Goal: Check status: Check status

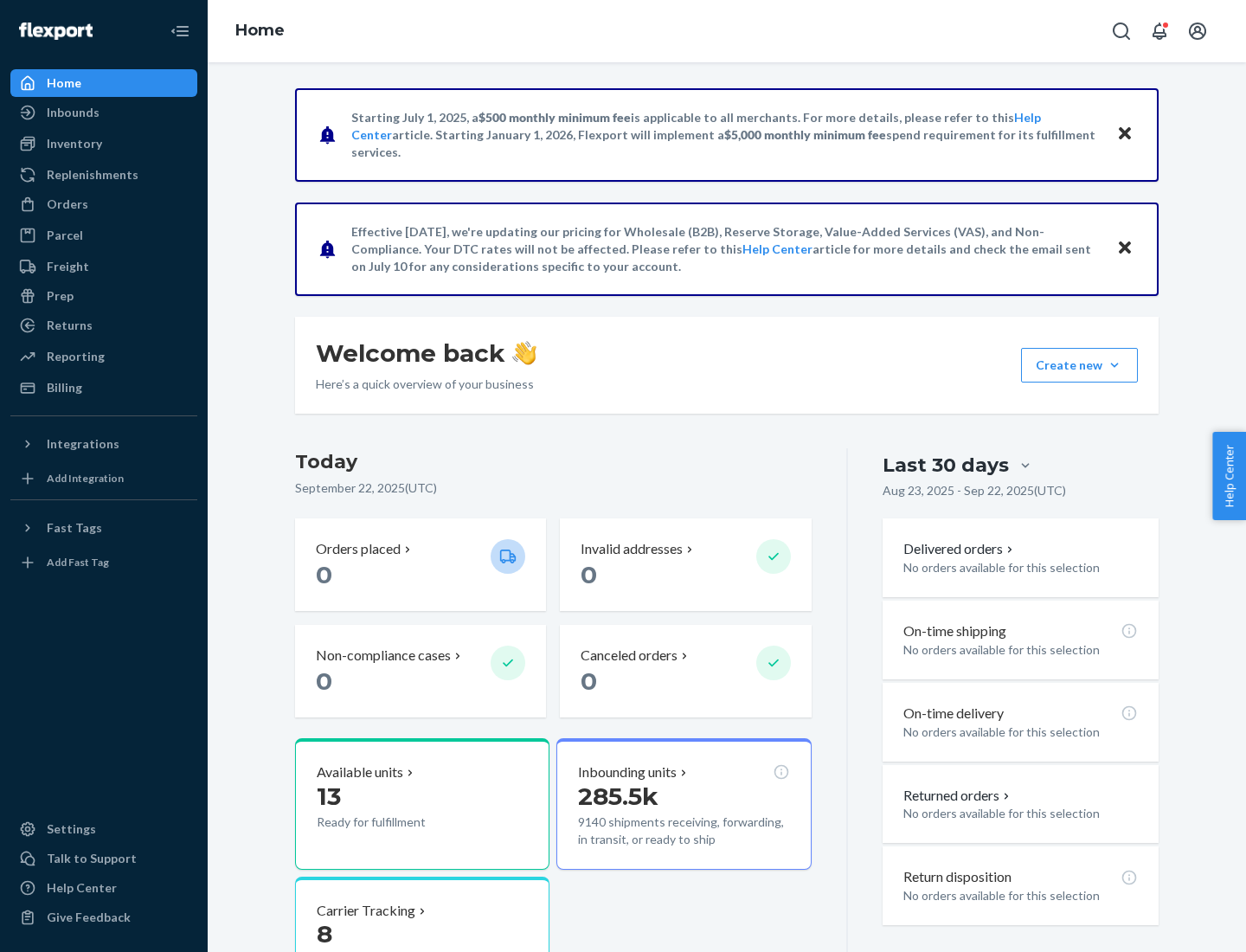
click at [1114, 365] on button "Create new Create new inbound Create new order Create new product" at bounding box center [1079, 365] width 116 height 35
click at [72, 113] on div "Inbounds" at bounding box center [73, 113] width 53 height 17
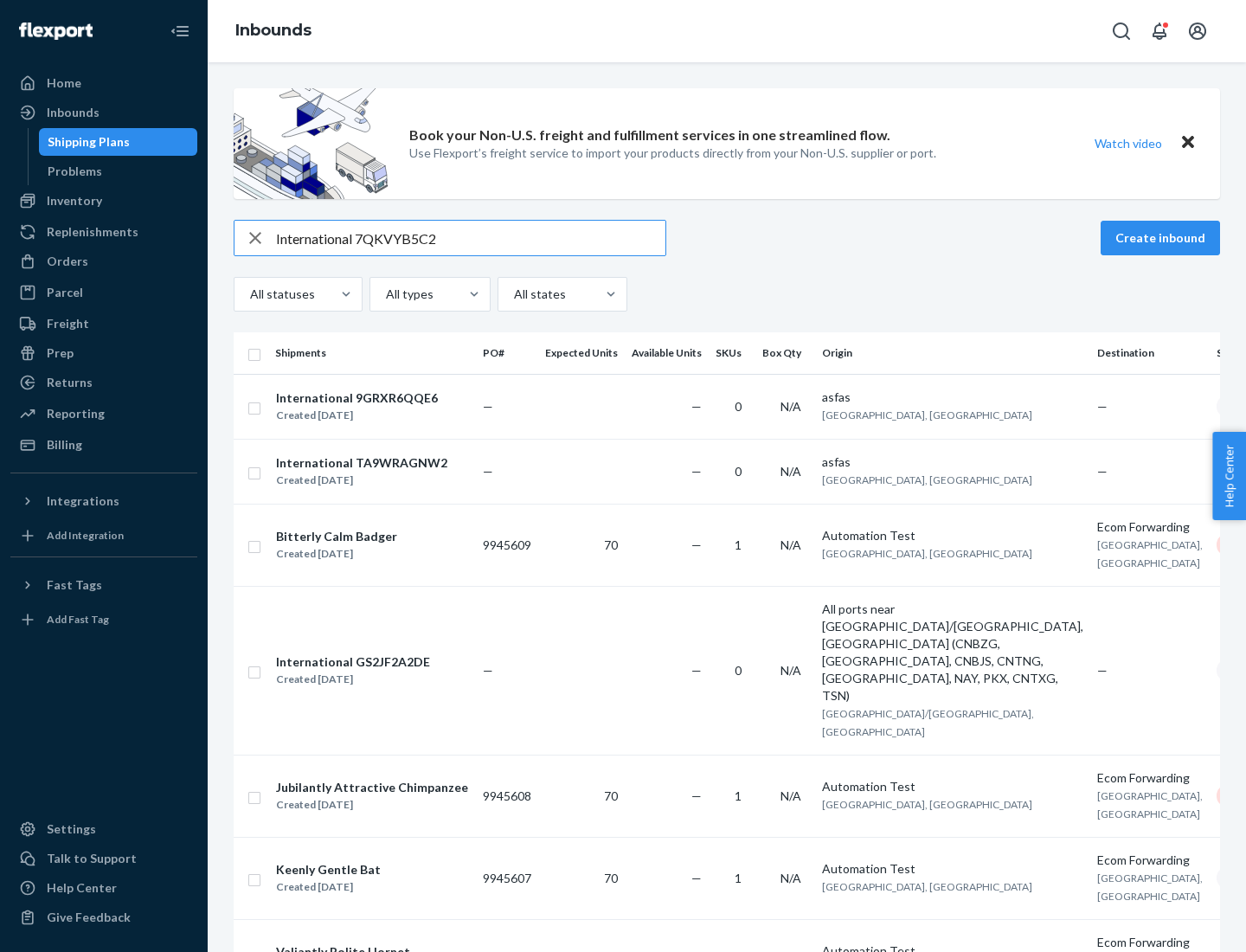
type input "International 7QKVYB5C29"
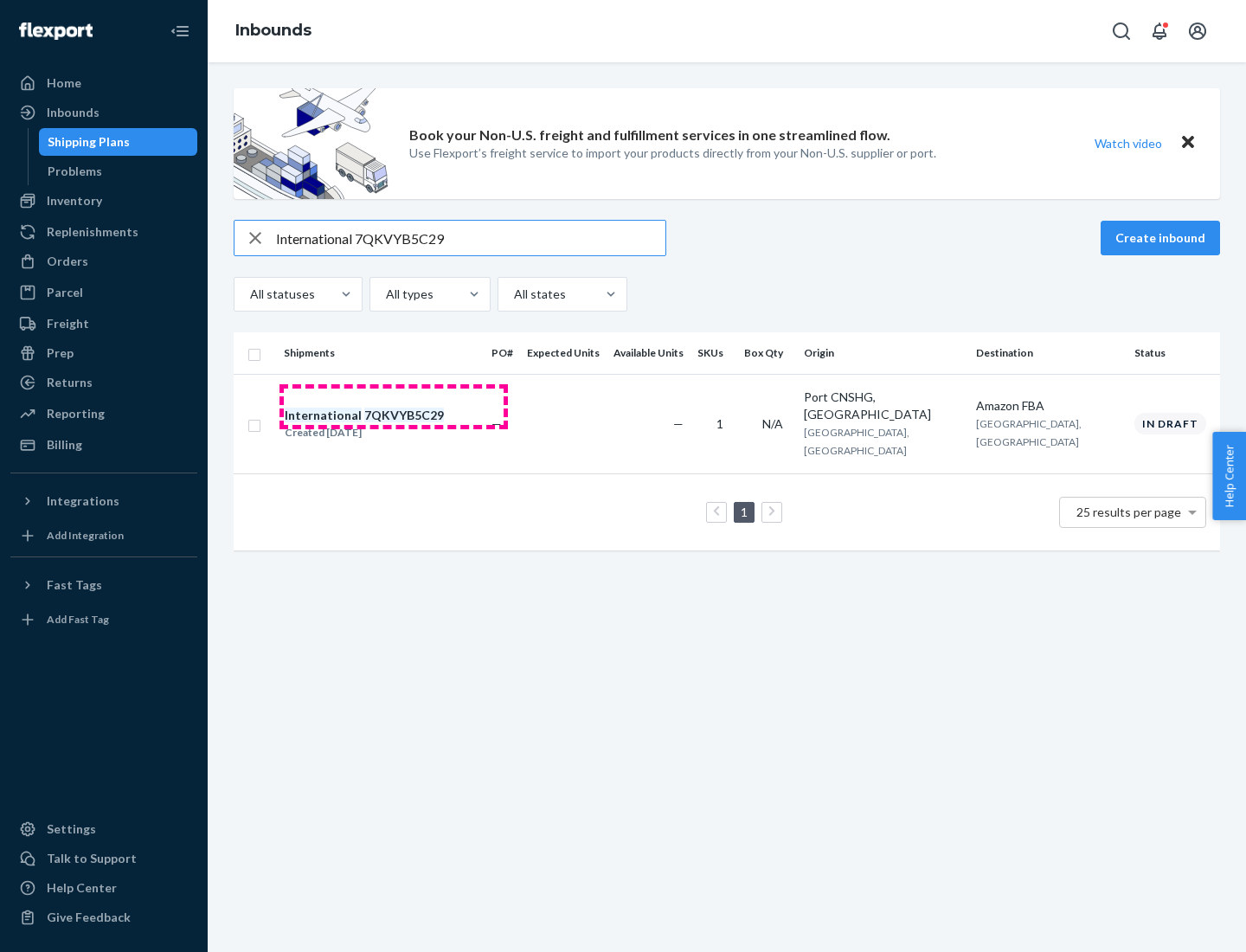
click at [393, 424] on div "Created [DATE]" at bounding box center [364, 433] width 160 height 17
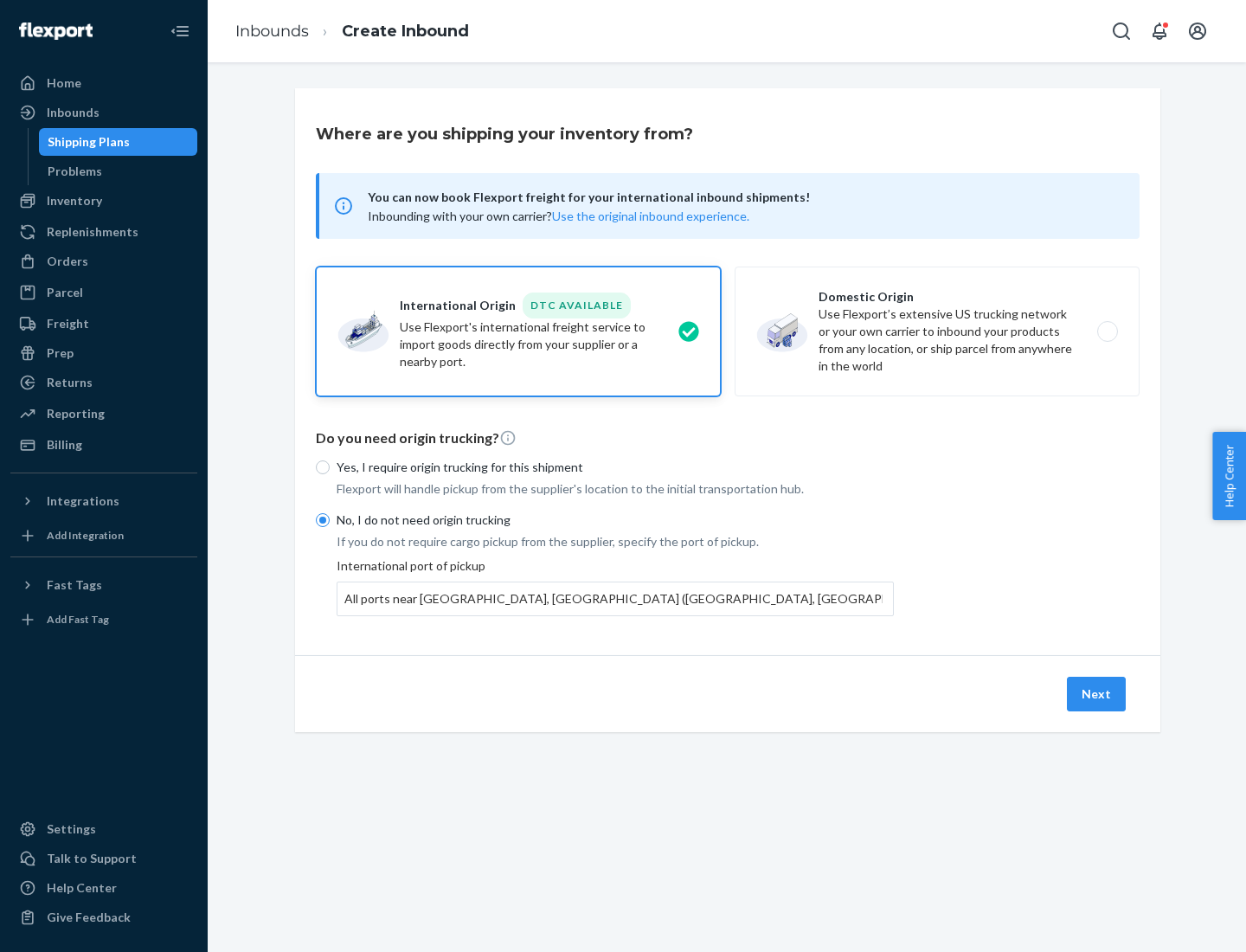
click at [1097, 693] on button "Next" at bounding box center [1095, 694] width 59 height 35
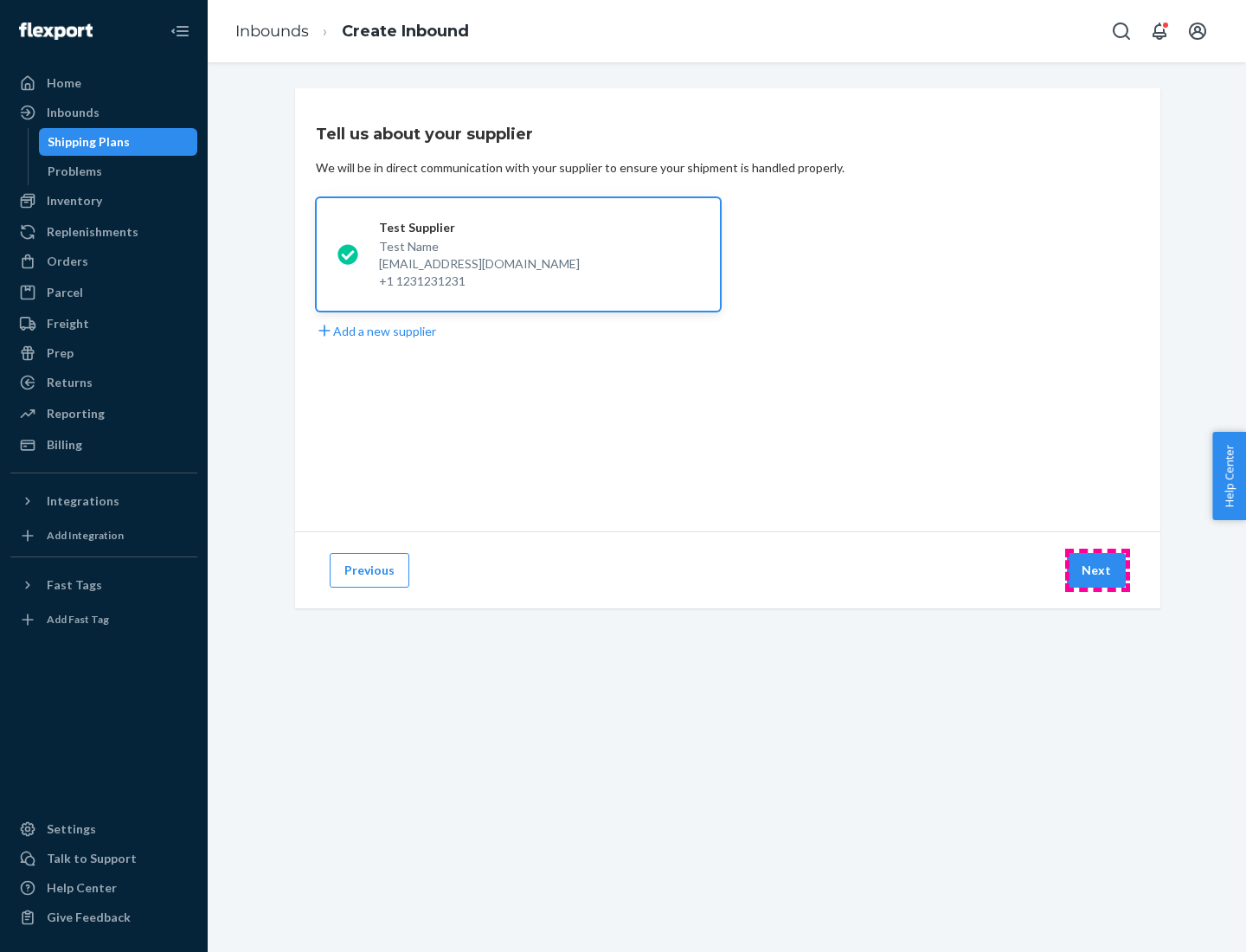
click at [1097, 570] on button "Next" at bounding box center [1095, 570] width 59 height 35
